Goal: Task Accomplishment & Management: Use online tool/utility

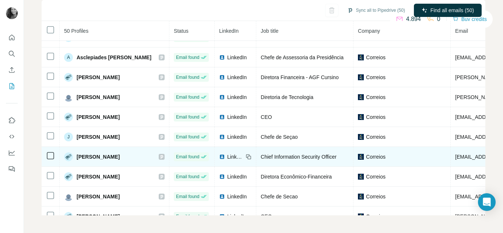
scroll to position [823, 0]
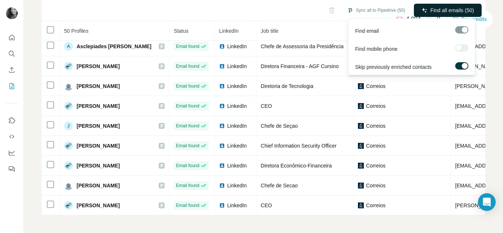
click at [436, 10] on span "Find all emails (50)" at bounding box center [451, 10] width 43 height 7
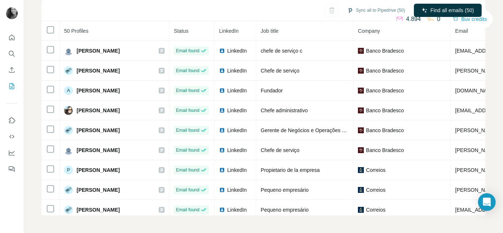
scroll to position [0, 0]
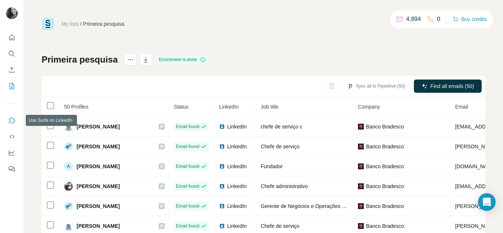
click at [12, 121] on icon "Use Surfe on LinkedIn" at bounding box center [11, 120] width 7 height 7
click at [13, 36] on icon "Quick start" at bounding box center [11, 37] width 7 height 7
click at [10, 35] on icon "Quick start" at bounding box center [11, 37] width 7 height 7
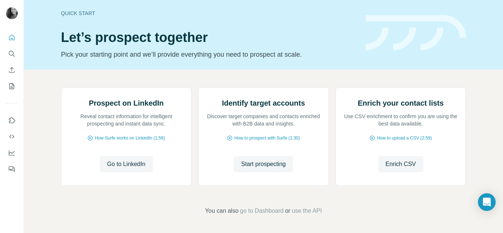
scroll to position [77, 0]
click at [12, 68] on icon "Enrich CSV" at bounding box center [12, 70] width 6 height 6
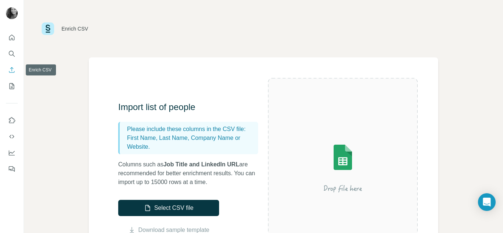
click at [13, 70] on icon "Enrich CSV" at bounding box center [11, 69] width 7 height 7
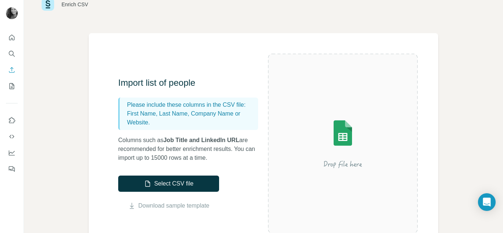
scroll to position [37, 0]
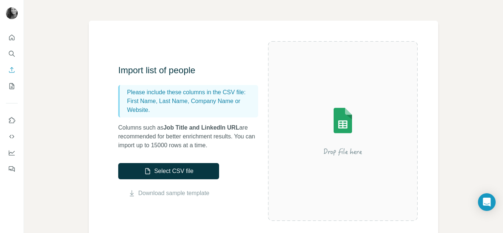
click at [436, 47] on div "Enrich CSV Import list of people Please include these columns in the CSV file: …" at bounding box center [263, 116] width 479 height 233
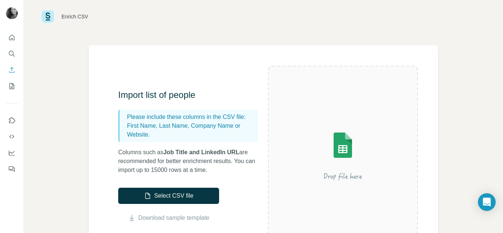
scroll to position [0, 0]
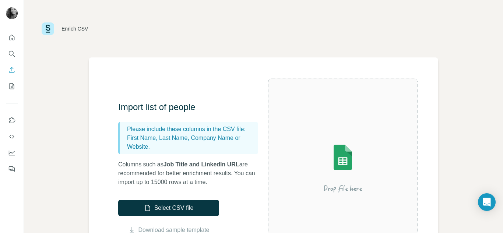
click at [459, 64] on div "Enrich CSV Import list of people Please include these columns in the CSV file: …" at bounding box center [263, 116] width 479 height 233
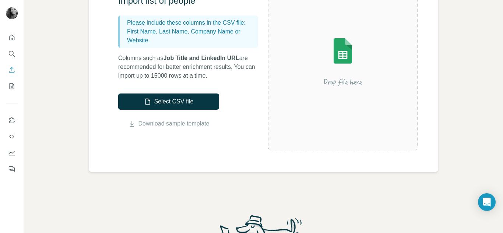
scroll to position [70, 0]
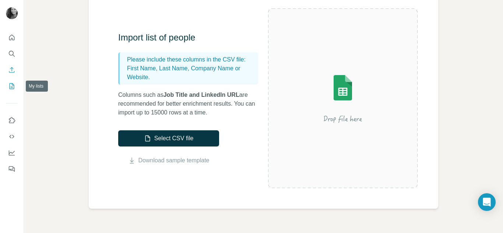
click at [14, 86] on icon "My lists" at bounding box center [11, 85] width 7 height 7
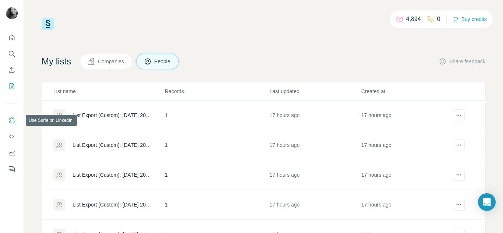
click at [13, 120] on icon "Use Surfe on LinkedIn" at bounding box center [11, 120] width 7 height 7
